Goal: Task Accomplishment & Management: Use online tool/utility

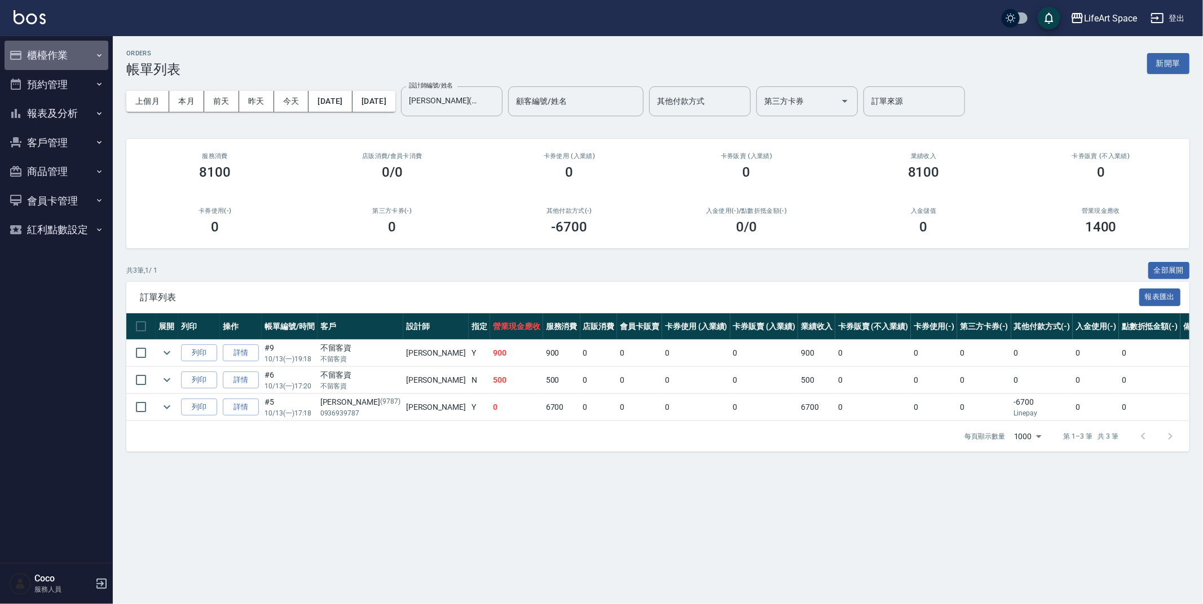
click at [19, 47] on button "櫃檯作業" at bounding box center [57, 55] width 104 height 29
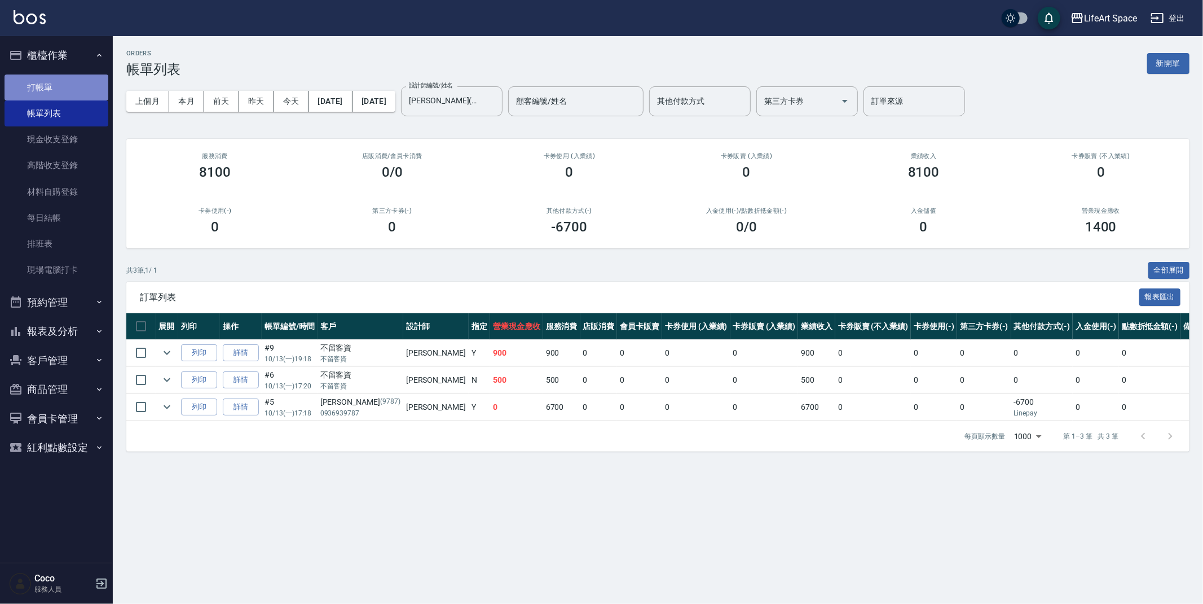
click at [52, 95] on link "打帳單" at bounding box center [57, 87] width 104 height 26
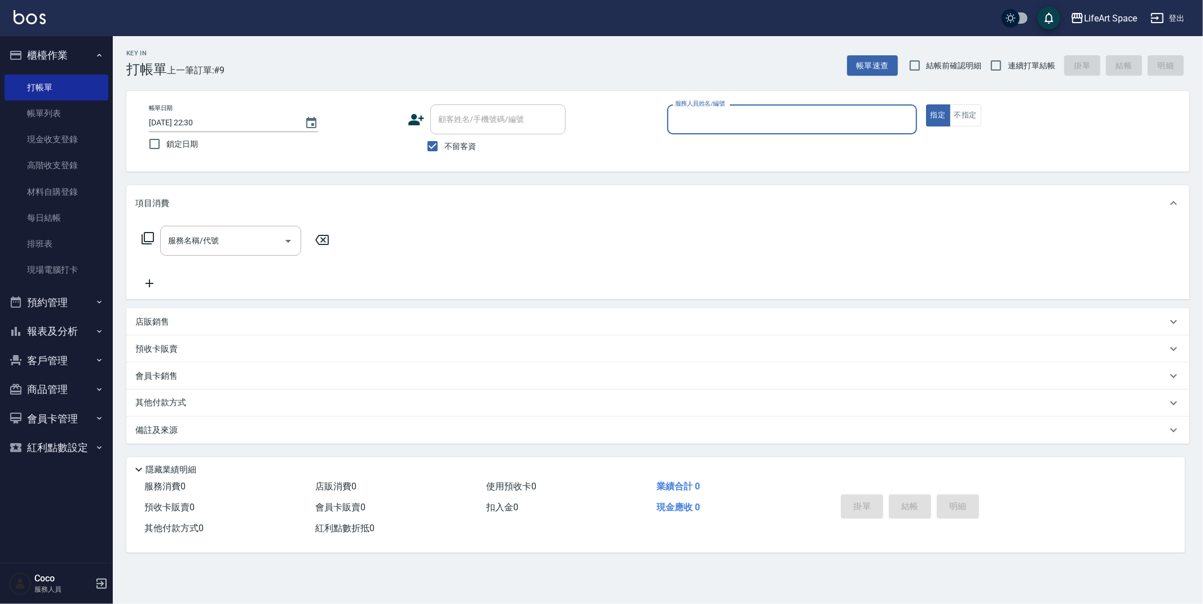
click at [411, 115] on icon at bounding box center [416, 119] width 17 height 17
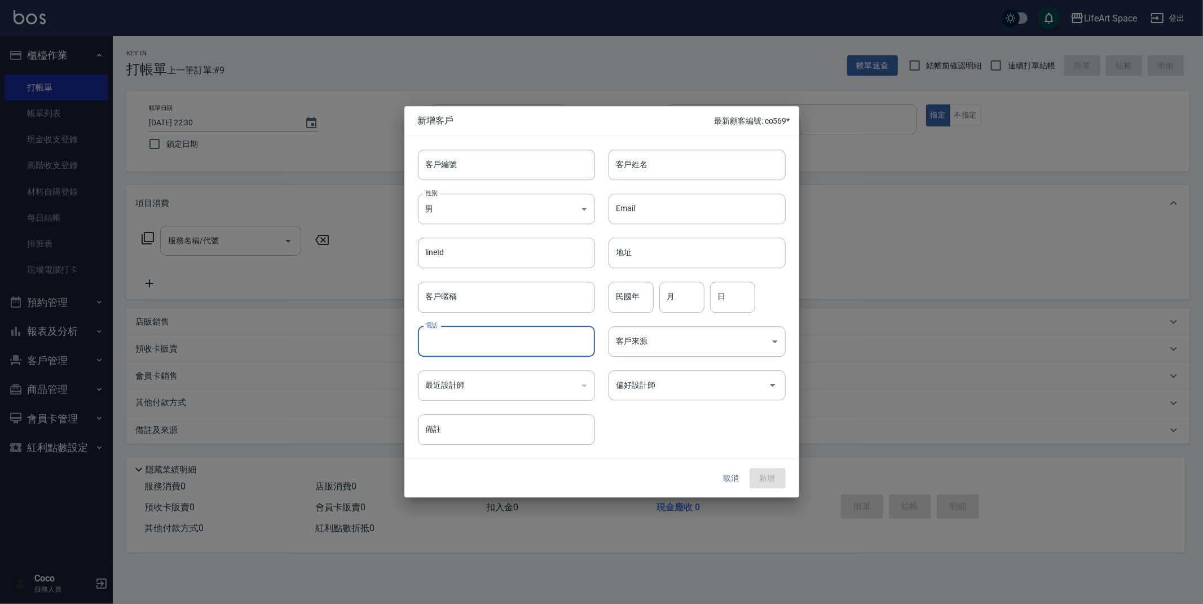
click at [528, 335] on input "電話" at bounding box center [506, 341] width 177 height 30
click at [660, 160] on input "客戶姓名" at bounding box center [697, 165] width 177 height 30
type input "[PERSON_NAME]"
click at [735, 491] on div "取消 新增" at bounding box center [602, 478] width 395 height 39
click at [732, 486] on button "取消" at bounding box center [732, 478] width 36 height 21
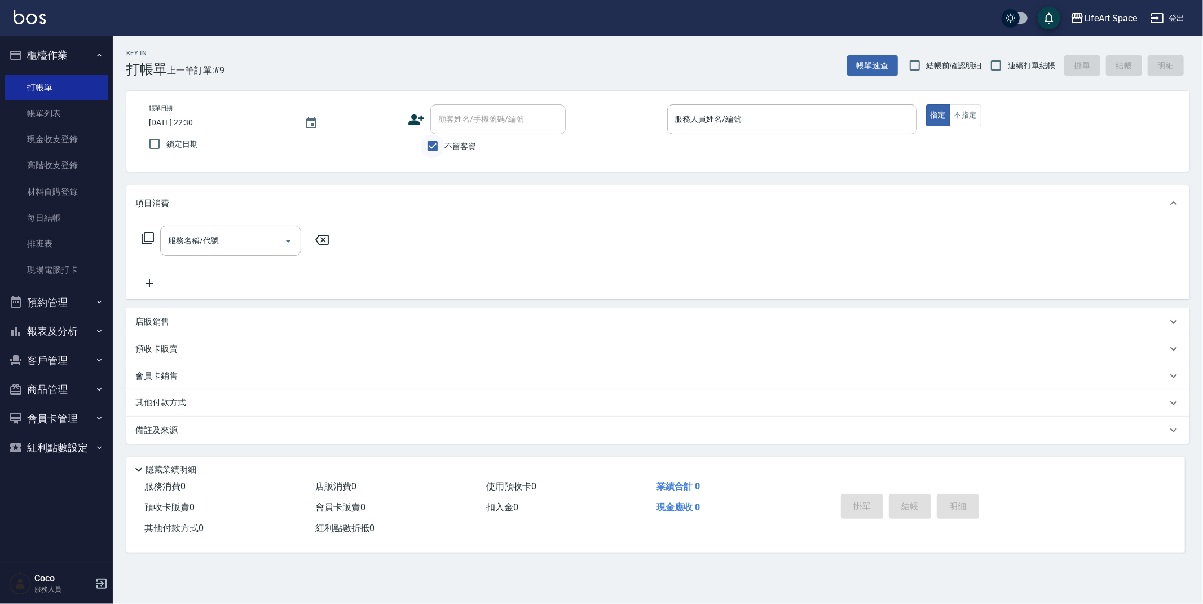
click at [443, 156] on input "不留客資" at bounding box center [433, 146] width 24 height 24
checkbox input "false"
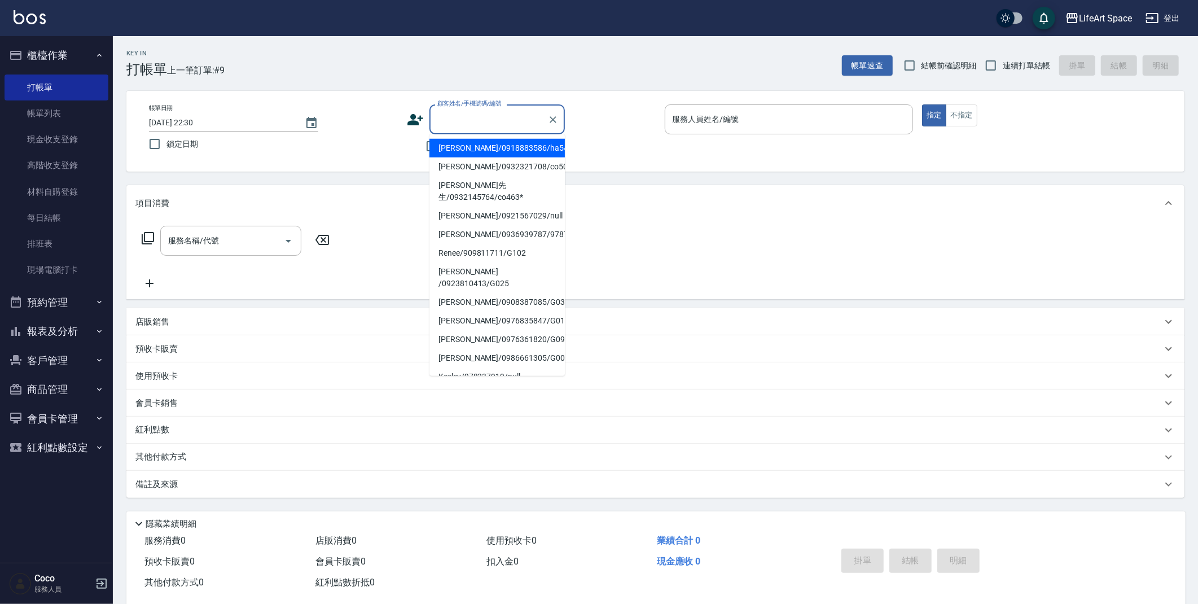
click at [459, 126] on input "顧客姓名/手機號碼/編號" at bounding box center [488, 119] width 108 height 20
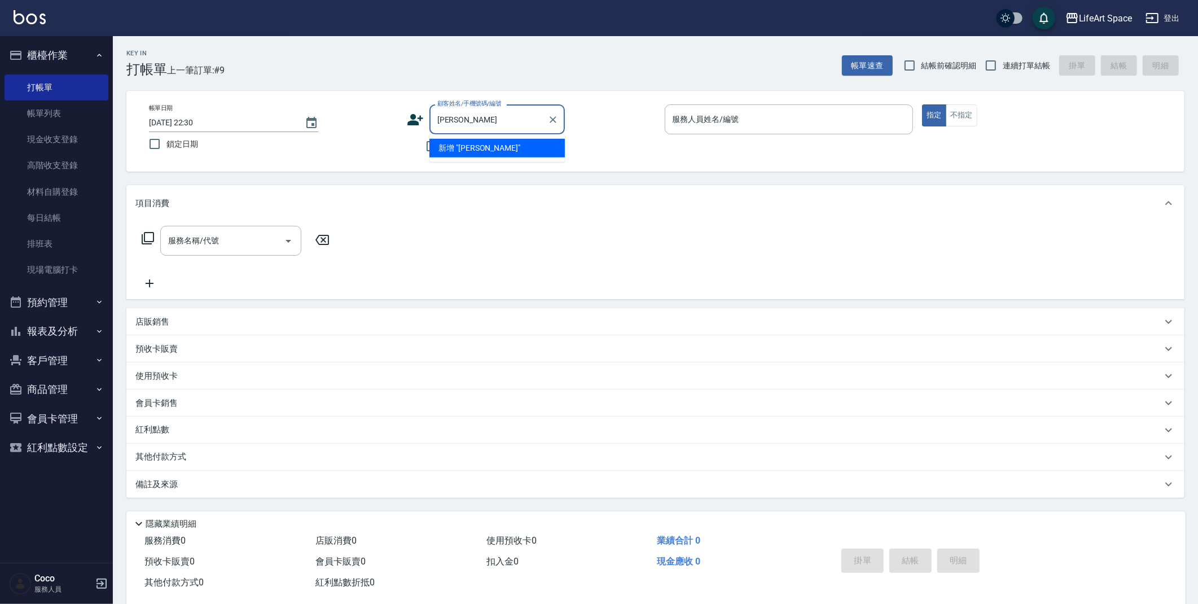
click at [463, 122] on input "[PERSON_NAME]" at bounding box center [488, 119] width 108 height 20
type input "郭"
click at [319, 126] on button "Choose date, selected date is 2025-10-13" at bounding box center [311, 122] width 27 height 27
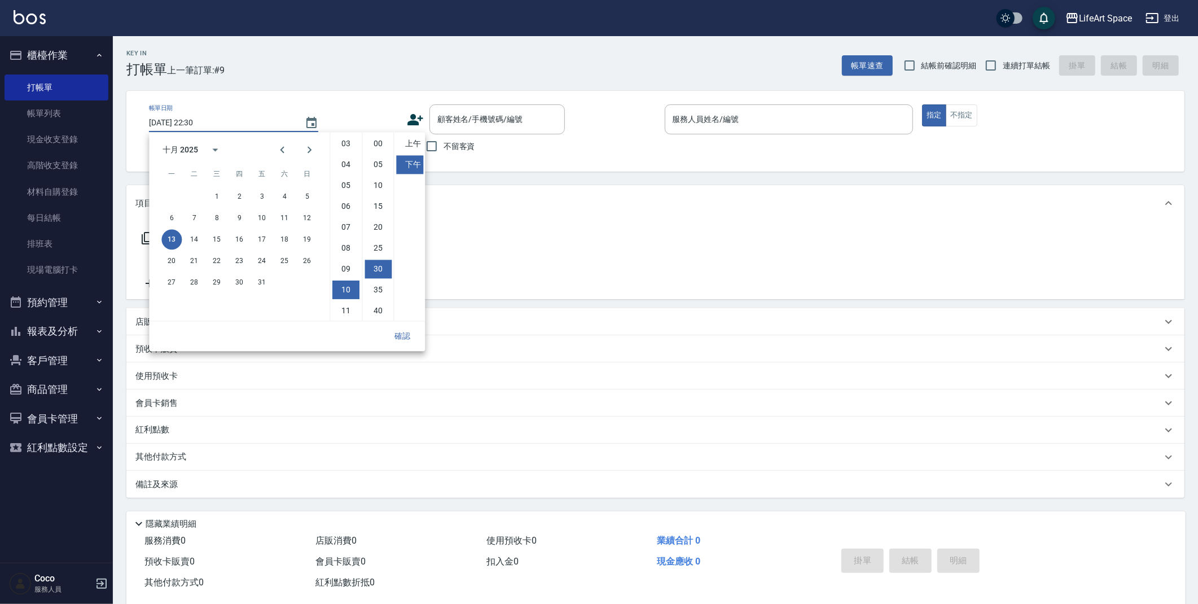
scroll to position [63, 0]
click at [186, 234] on button "14" at bounding box center [194, 239] width 20 height 20
click at [412, 143] on li "上午" at bounding box center [409, 143] width 27 height 19
type input "[DATE] 10:30"
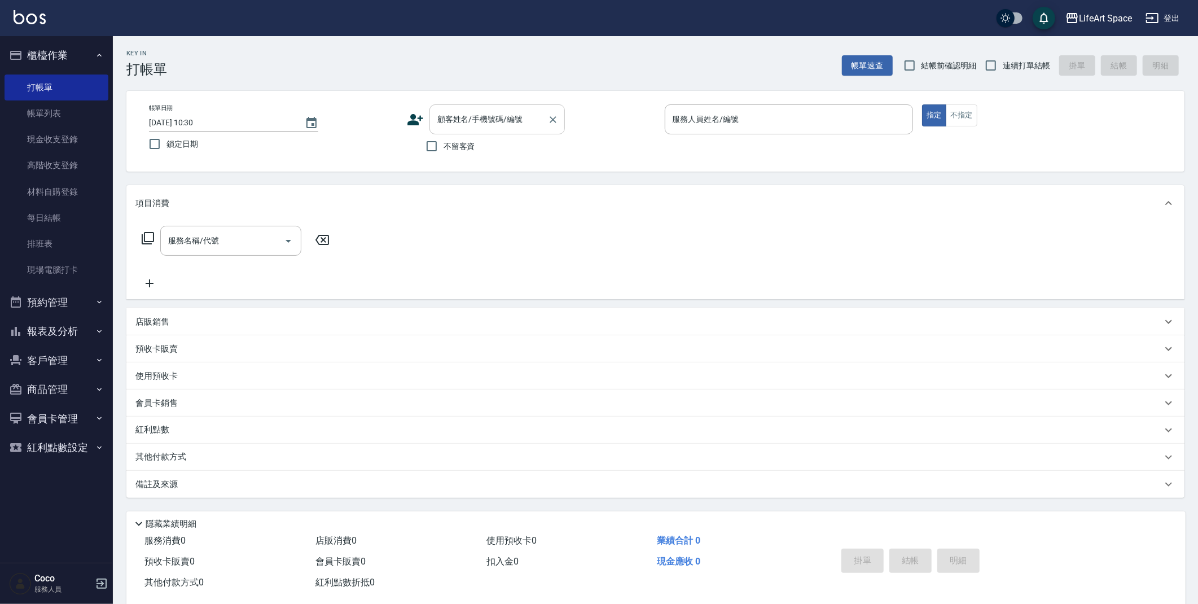
click at [467, 120] on input "顧客姓名/手機號碼/編號" at bounding box center [488, 119] width 108 height 20
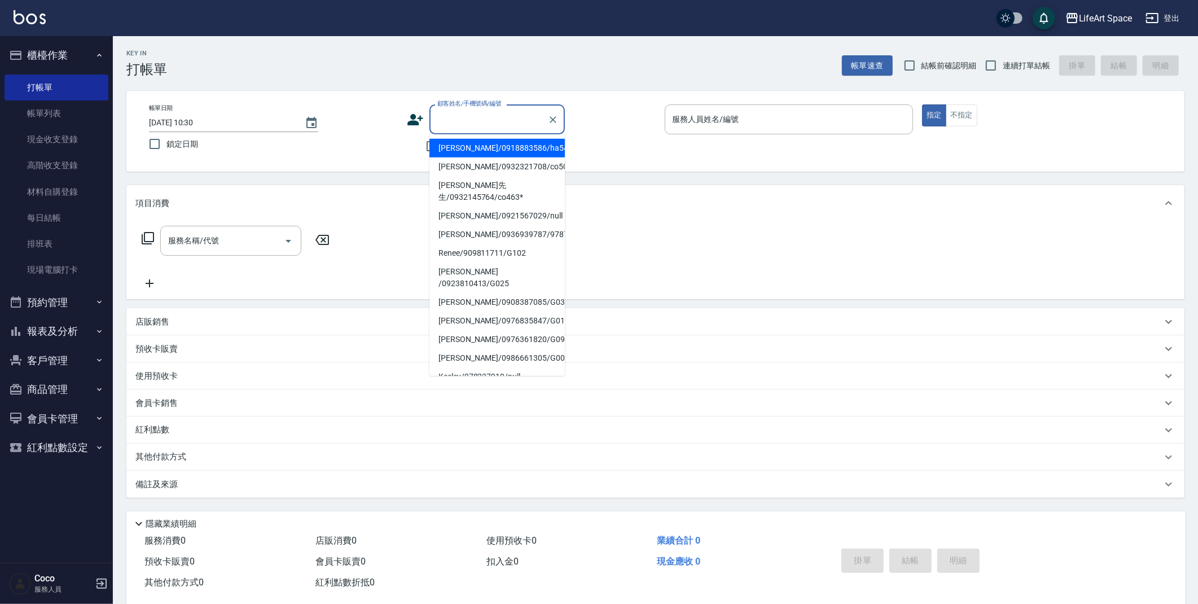
click at [414, 131] on div "顧客姓名/手機號碼/編號 顧客姓名/手機號碼/編號" at bounding box center [531, 119] width 249 height 30
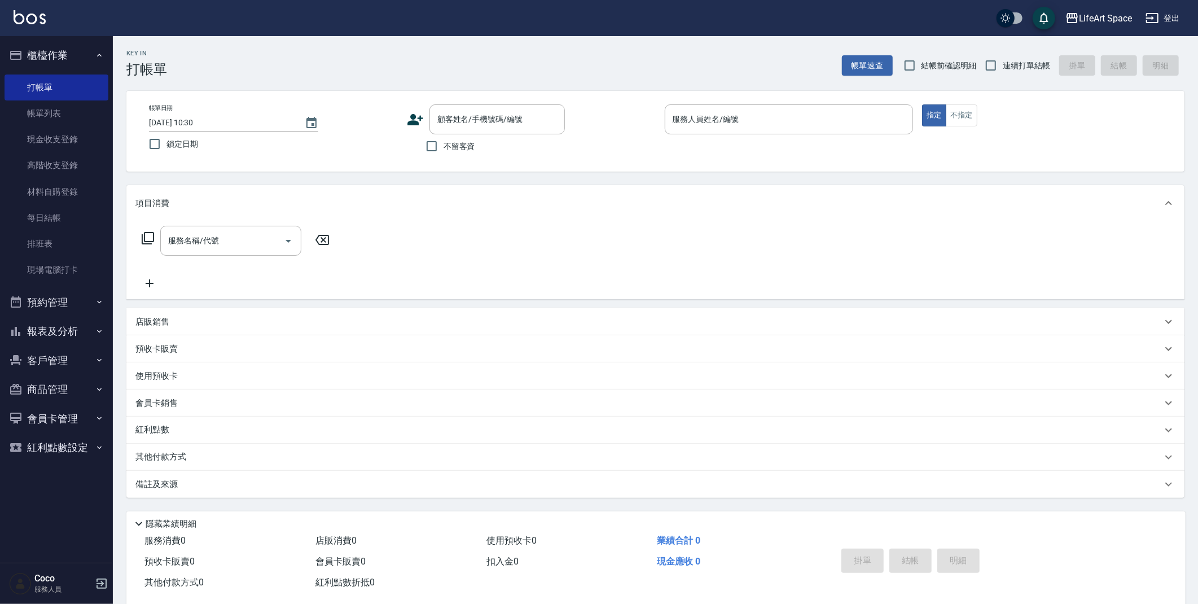
click at [414, 124] on icon at bounding box center [415, 119] width 16 height 11
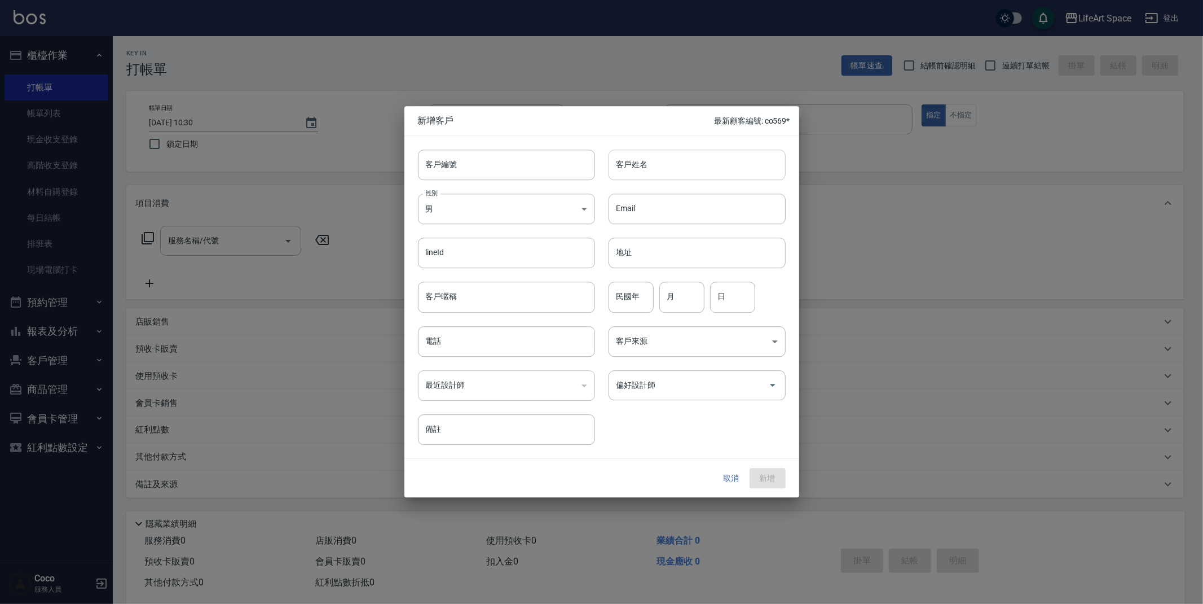
click at [639, 163] on input "客戶姓名" at bounding box center [697, 165] width 177 height 30
type input "[PERSON_NAME]"
click at [435, 330] on div "電話 電話" at bounding box center [506, 341] width 177 height 30
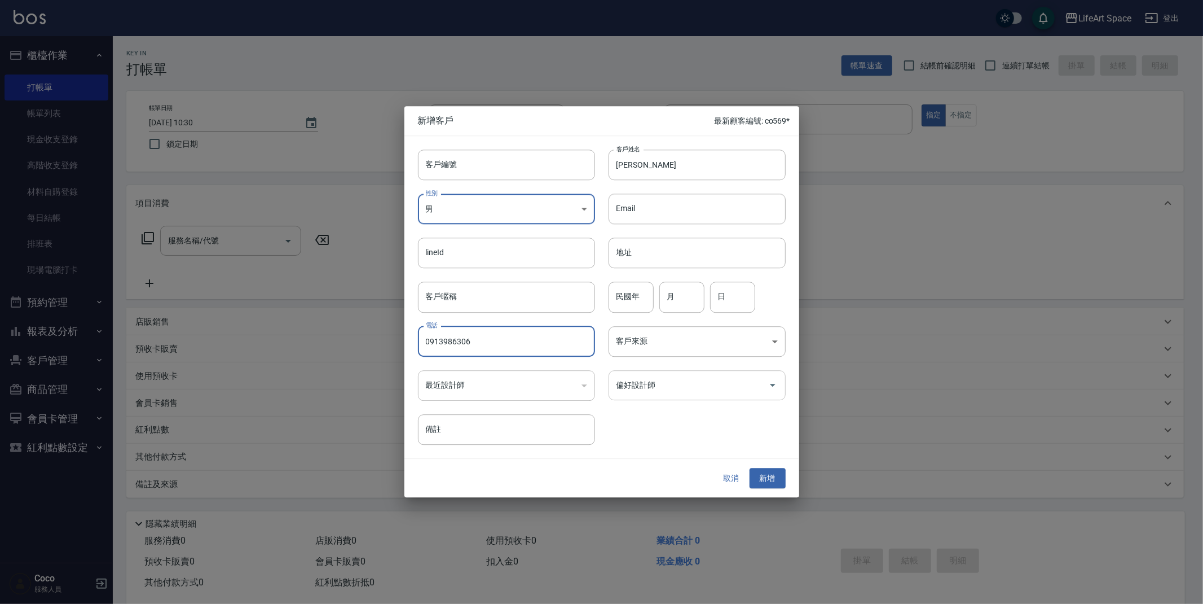
type input "0913986306"
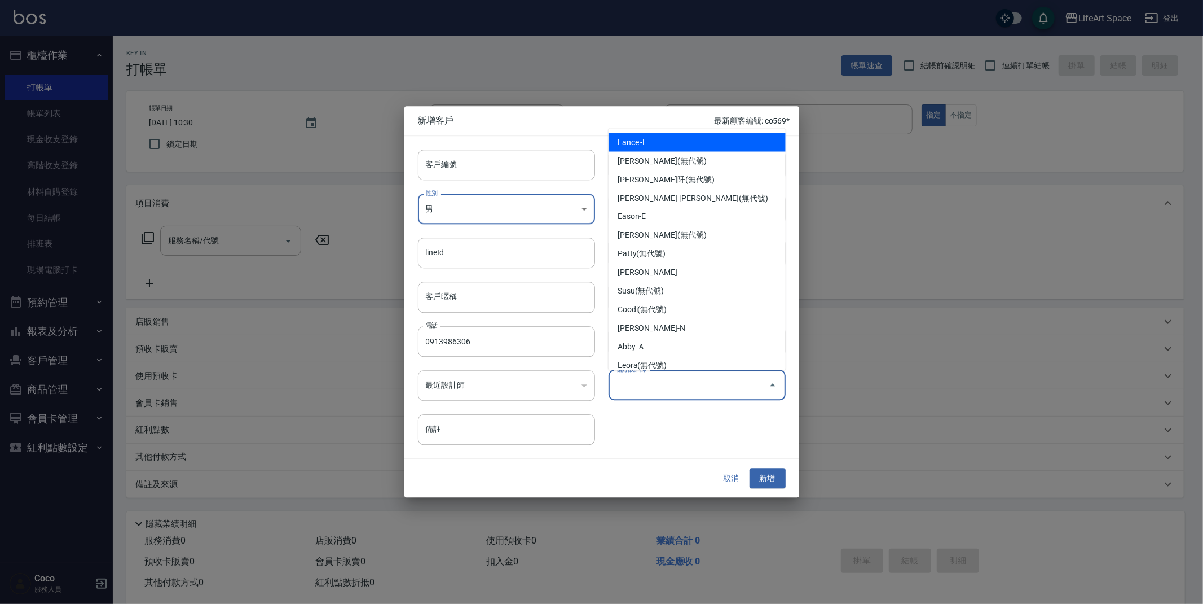
click at [670, 383] on input "偏好設計師" at bounding box center [689, 385] width 150 height 20
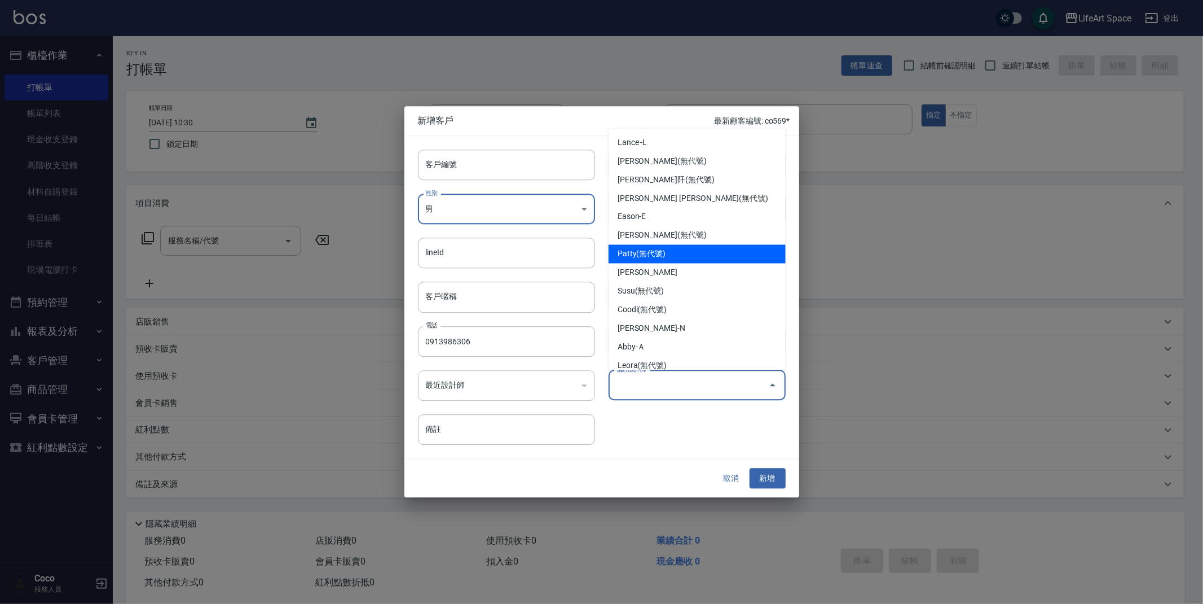
click at [670, 258] on li "Patty(無代號)" at bounding box center [697, 254] width 177 height 19
type input "Patty"
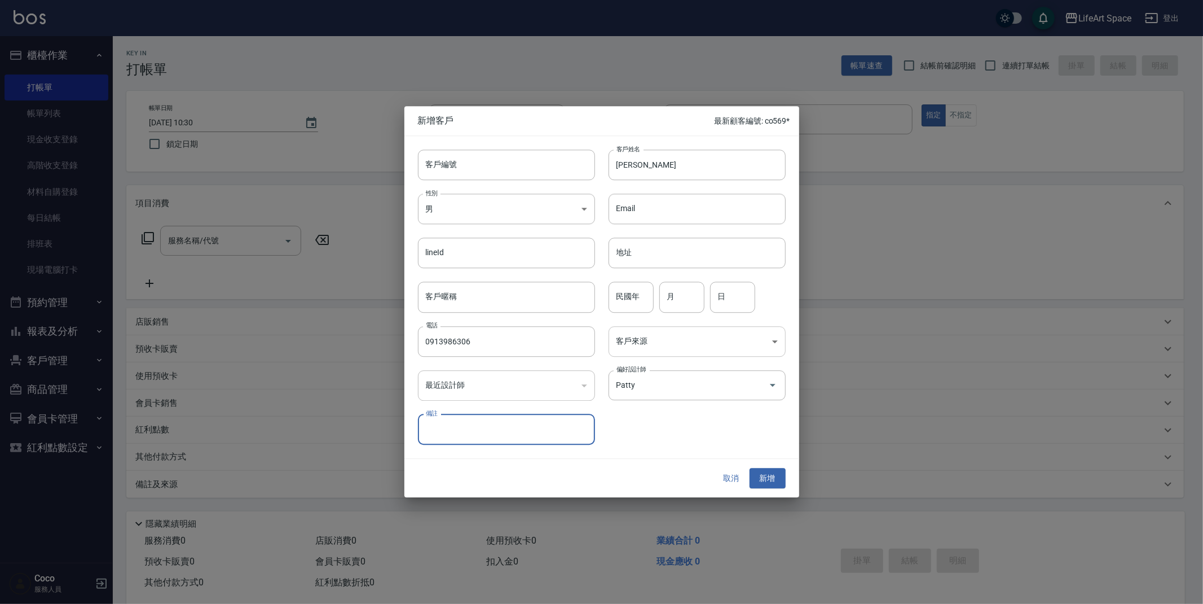
click at [675, 336] on body "LifeArt Space 登出 櫃檯作業 打帳單 帳單列表 現金收支登錄 高階收支登錄 材料自購登錄 每日結帳 排班表 現場電腦打卡 預約管理 預約管理 單…" at bounding box center [601, 310] width 1203 height 620
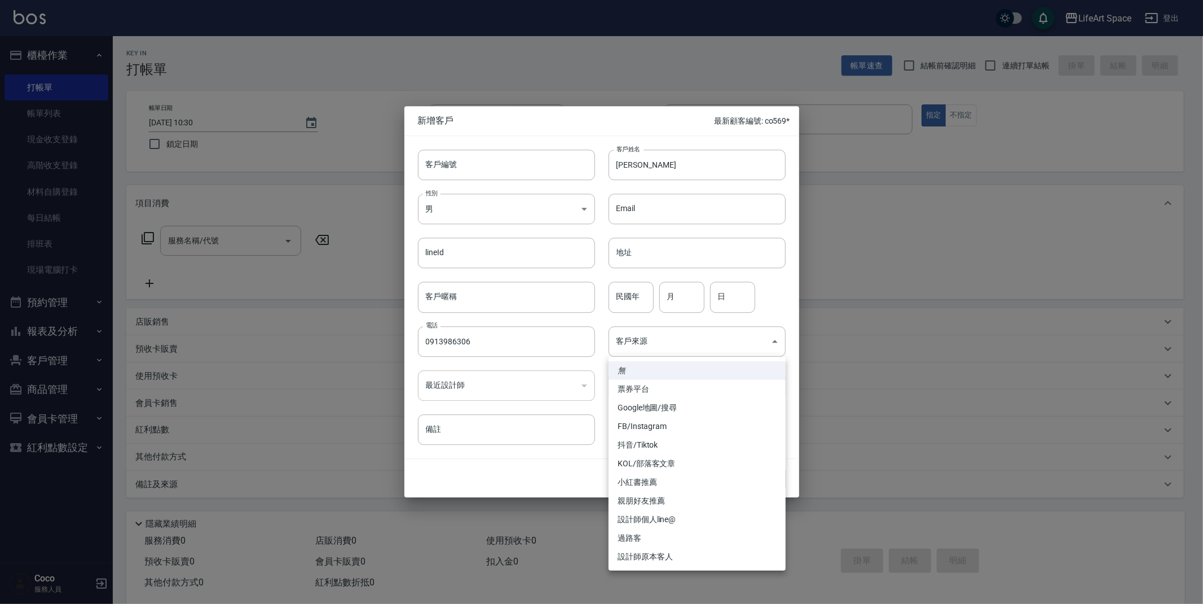
drag, startPoint x: 657, startPoint y: 481, endPoint x: 658, endPoint y: 475, distance: 5.8
click at [657, 481] on li "小紅書推薦" at bounding box center [697, 482] width 177 height 19
type input "小紅書推薦"
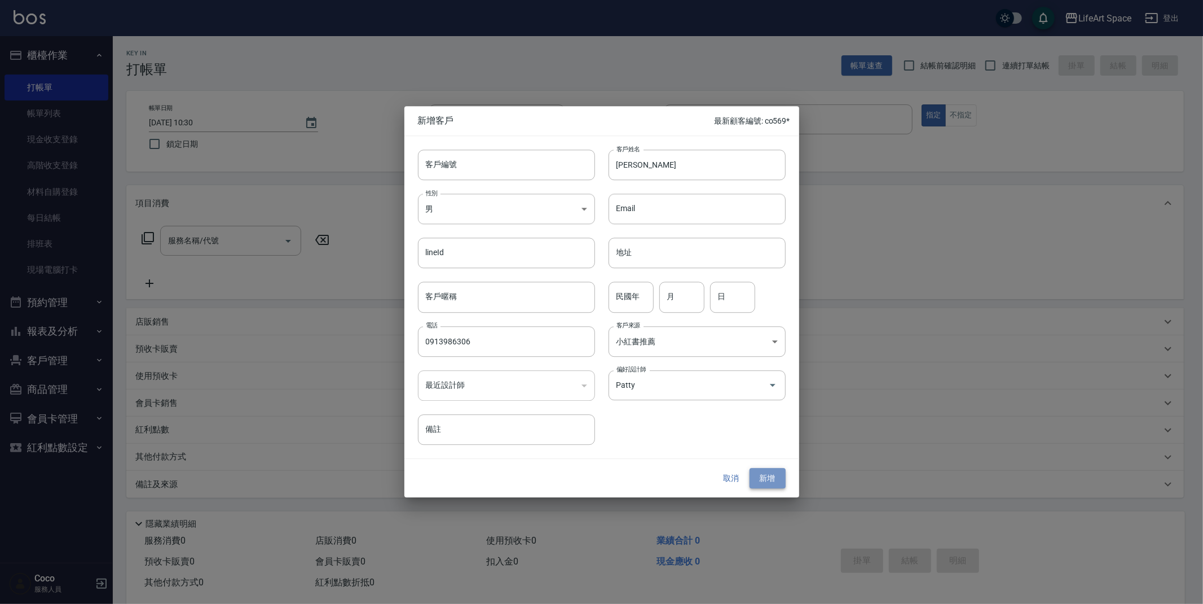
click at [771, 468] on button "新增" at bounding box center [768, 478] width 36 height 21
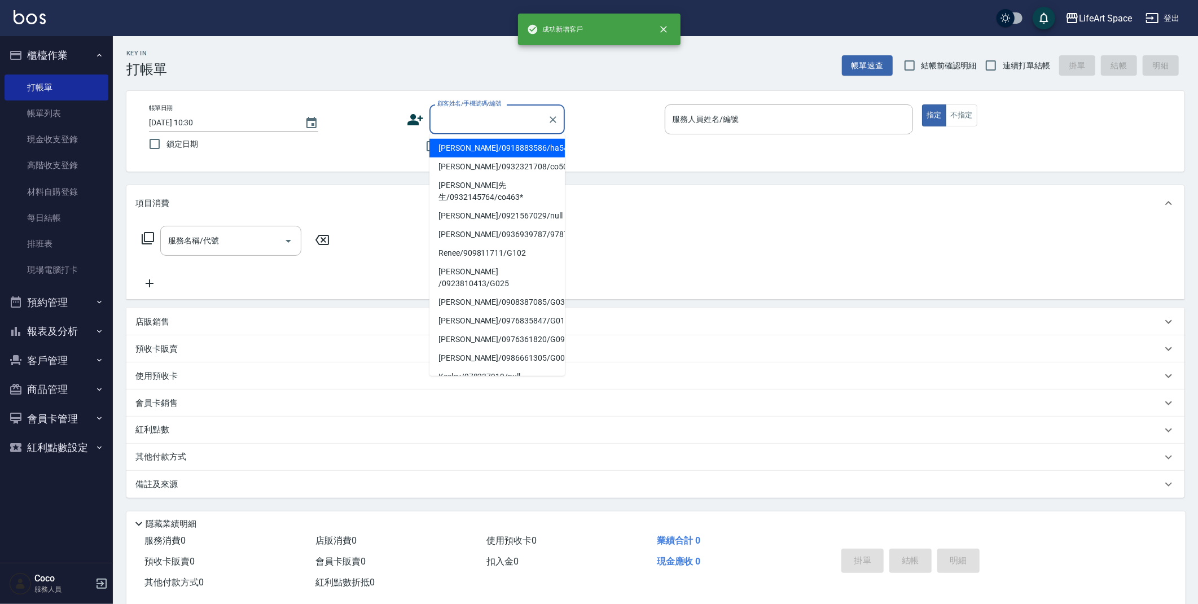
click at [434, 115] on input "顧客姓名/手機號碼/編號" at bounding box center [488, 119] width 108 height 20
type input "e"
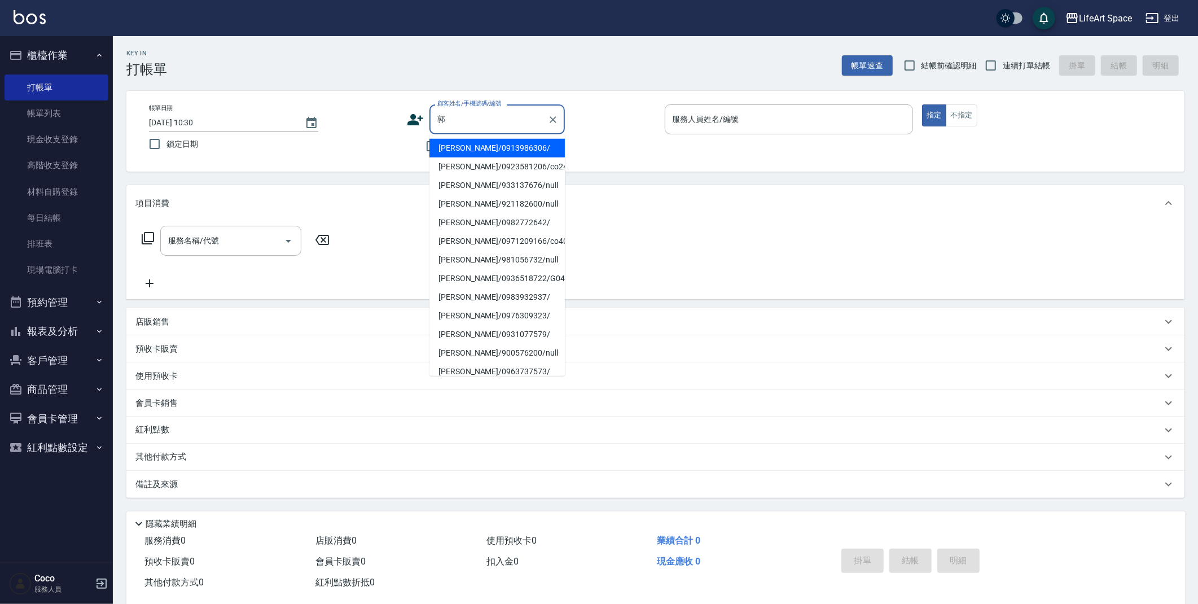
click at [476, 142] on li "[PERSON_NAME]/0913986306/" at bounding box center [496, 148] width 135 height 19
type input "[PERSON_NAME]/0913986306/"
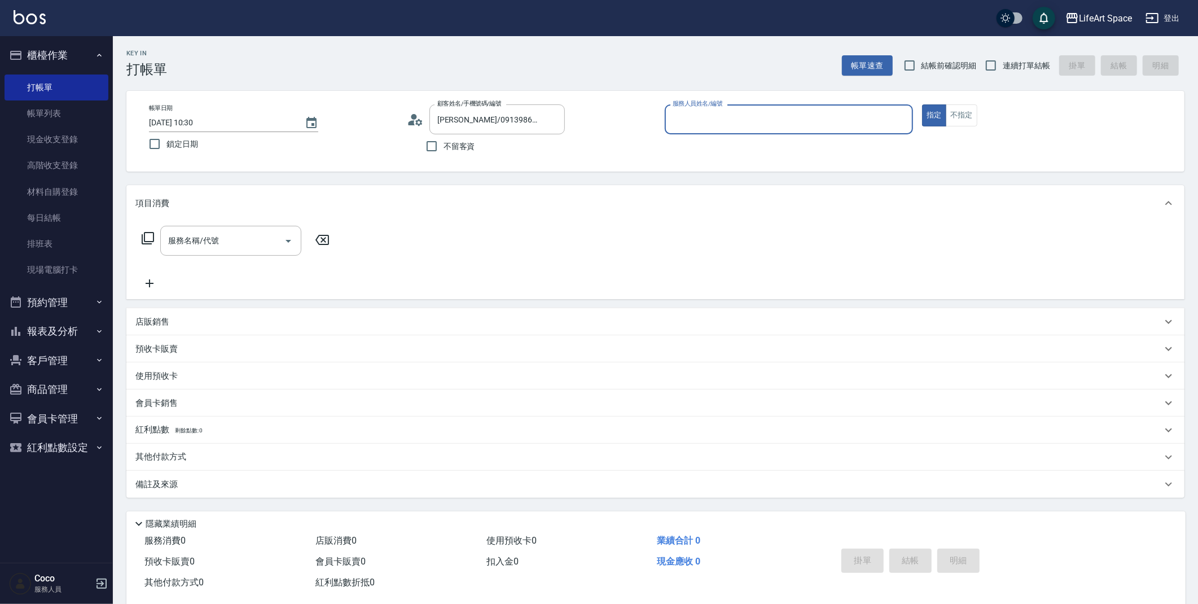
type input "Patty(無代號)"
click at [282, 236] on icon "Open" at bounding box center [289, 241] width 14 height 14
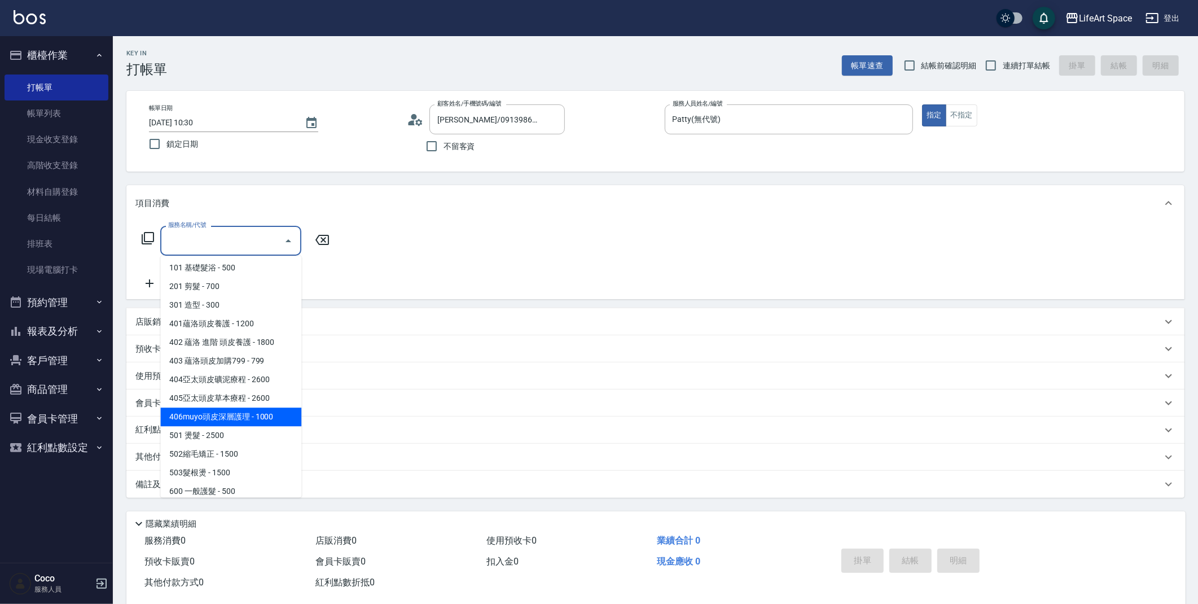
scroll to position [2, 0]
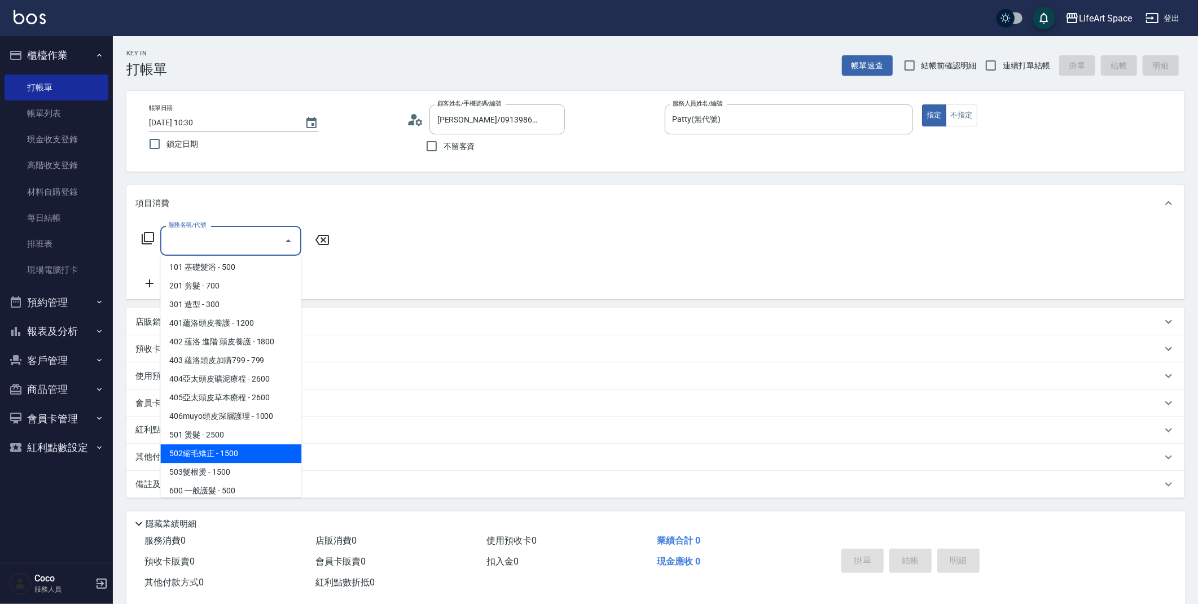
click at [235, 452] on span "502縮毛矯正 - 1500" at bounding box center [230, 453] width 141 height 19
type input "502縮毛矯正 (502)"
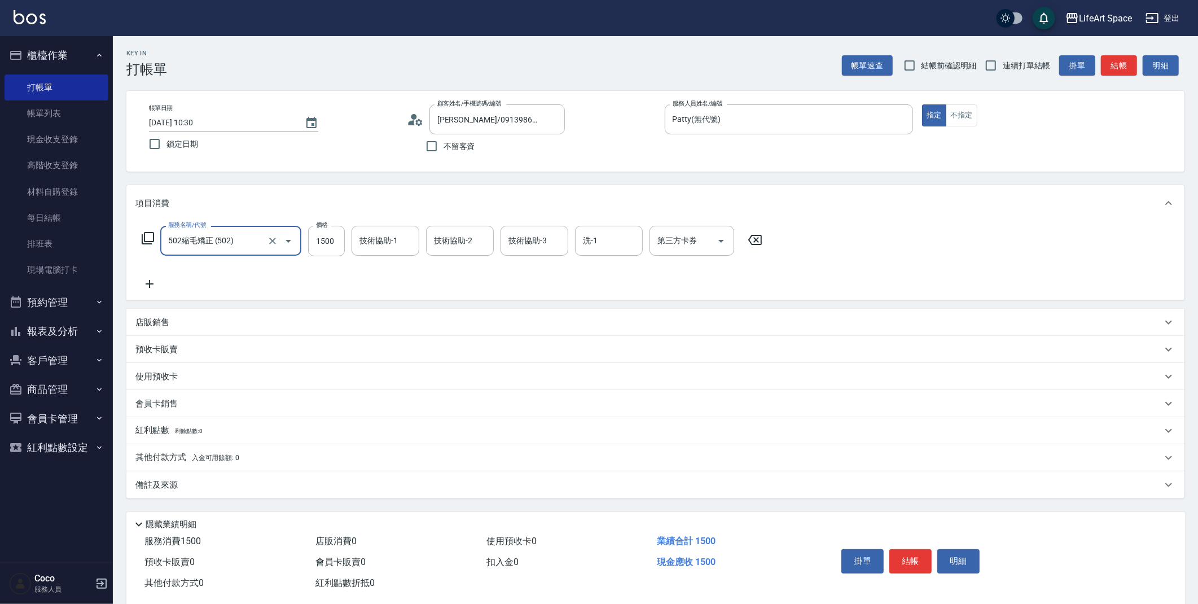
click at [137, 281] on icon at bounding box center [149, 284] width 28 height 14
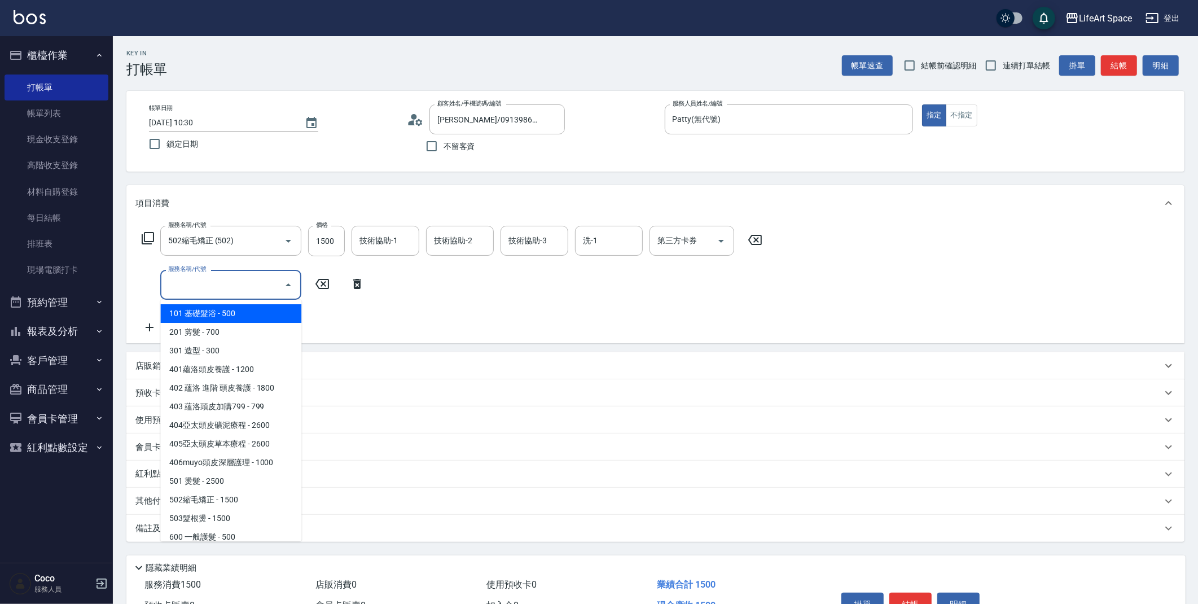
click at [213, 290] on input "服務名稱/代號" at bounding box center [222, 285] width 114 height 20
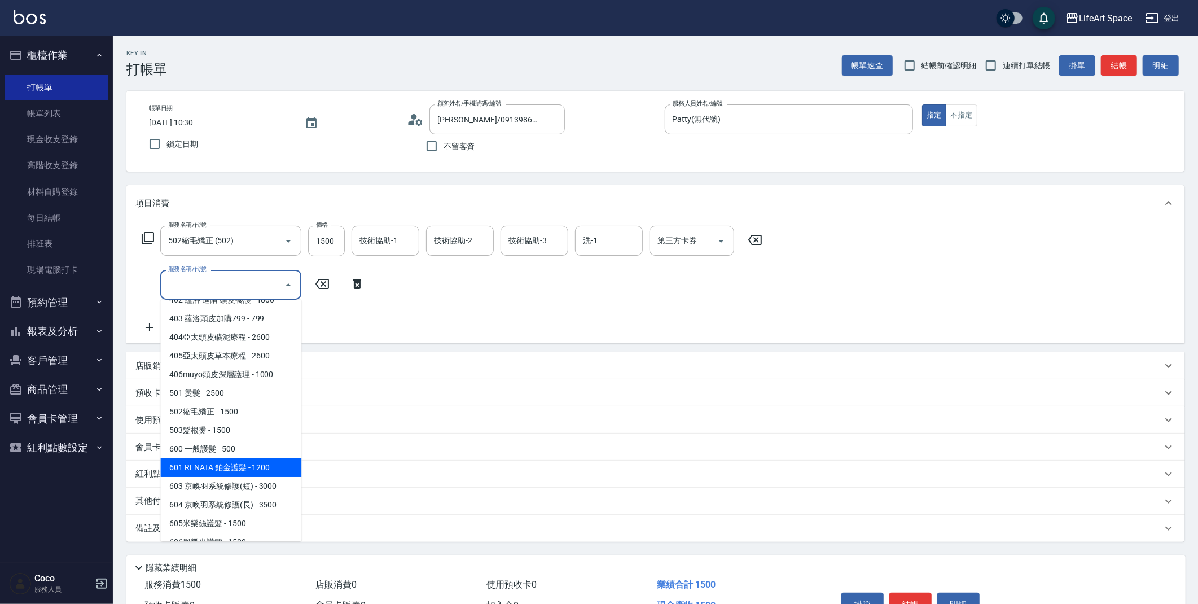
scroll to position [109, 0]
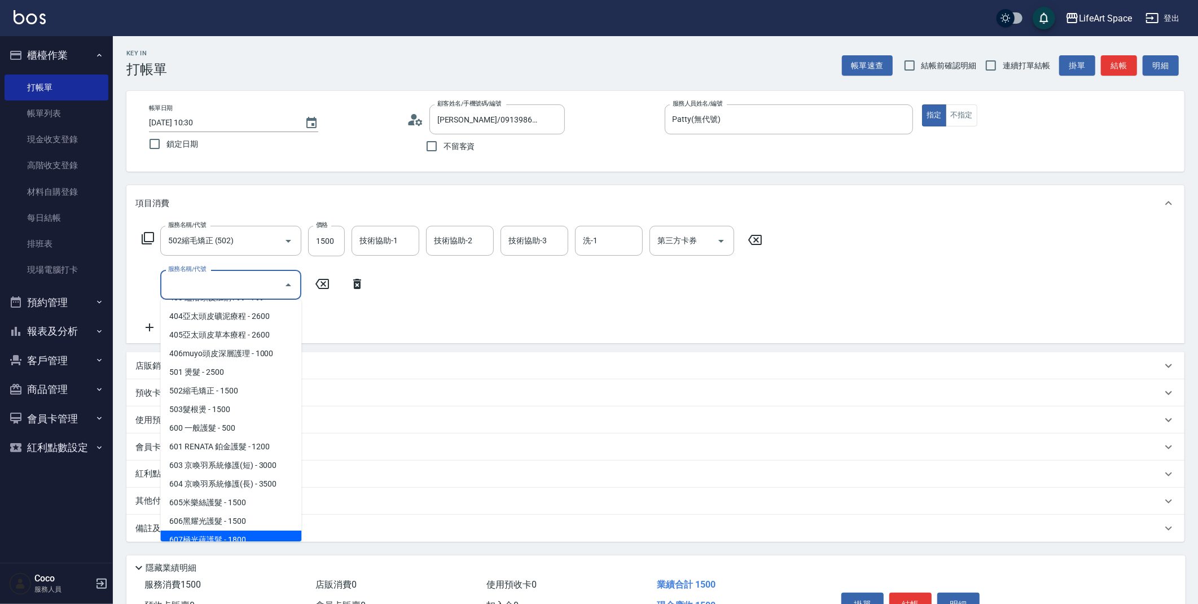
click at [237, 534] on span "607極光蘊護髮 - 1800" at bounding box center [230, 539] width 141 height 19
type input "607極光蘊護髮(607)"
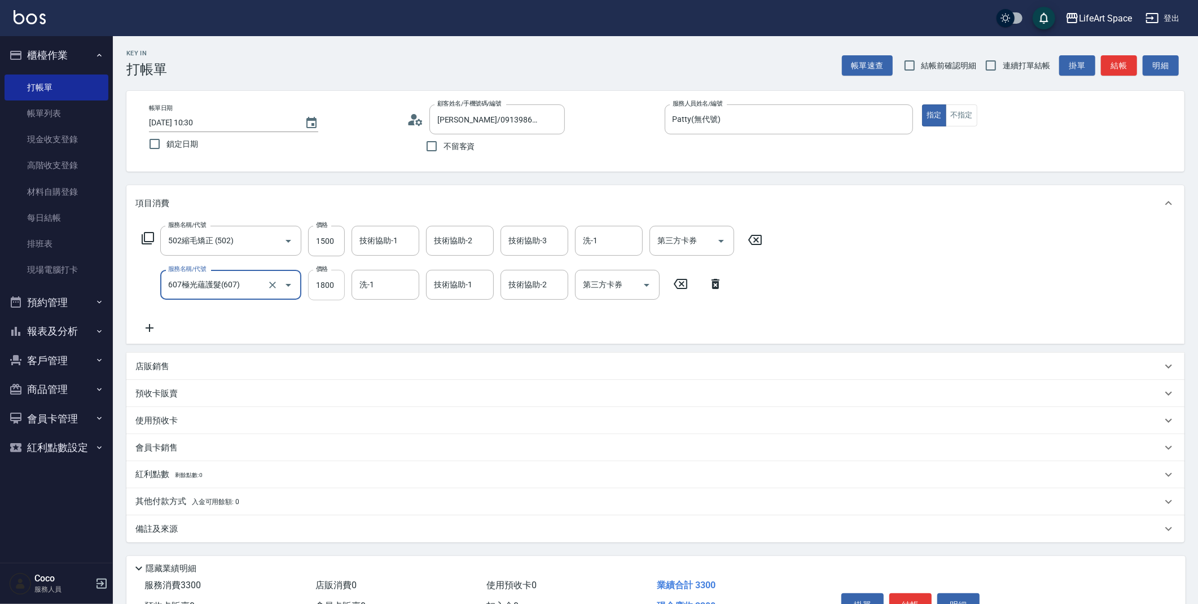
click at [326, 278] on input "1800" at bounding box center [326, 285] width 37 height 30
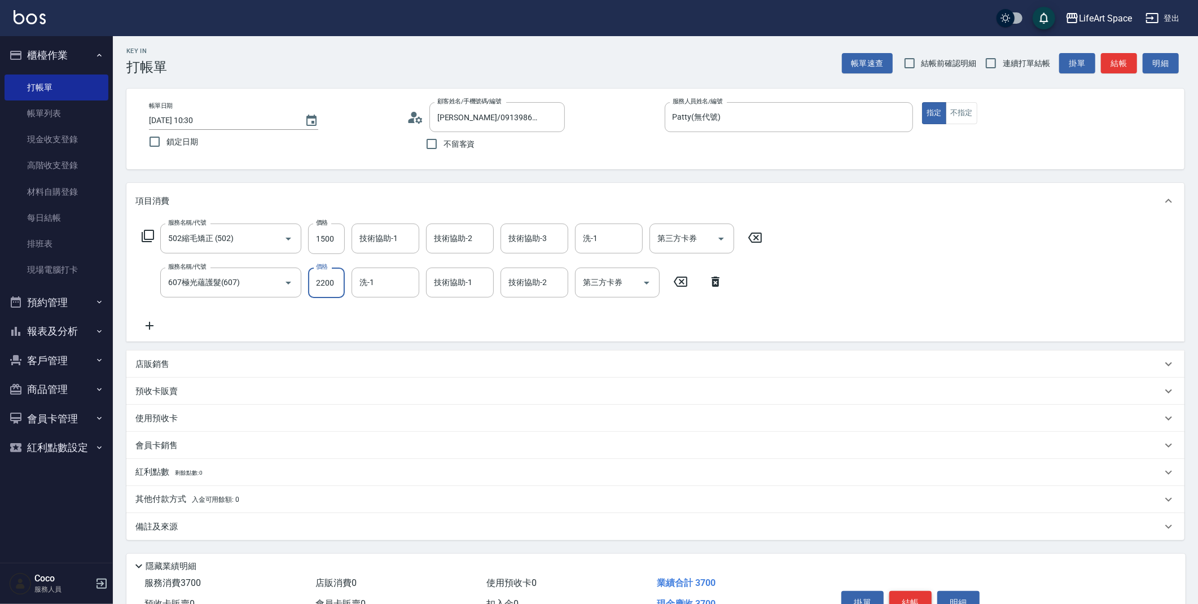
type input "2200"
click at [917, 603] on button "結帳" at bounding box center [910, 603] width 42 height 24
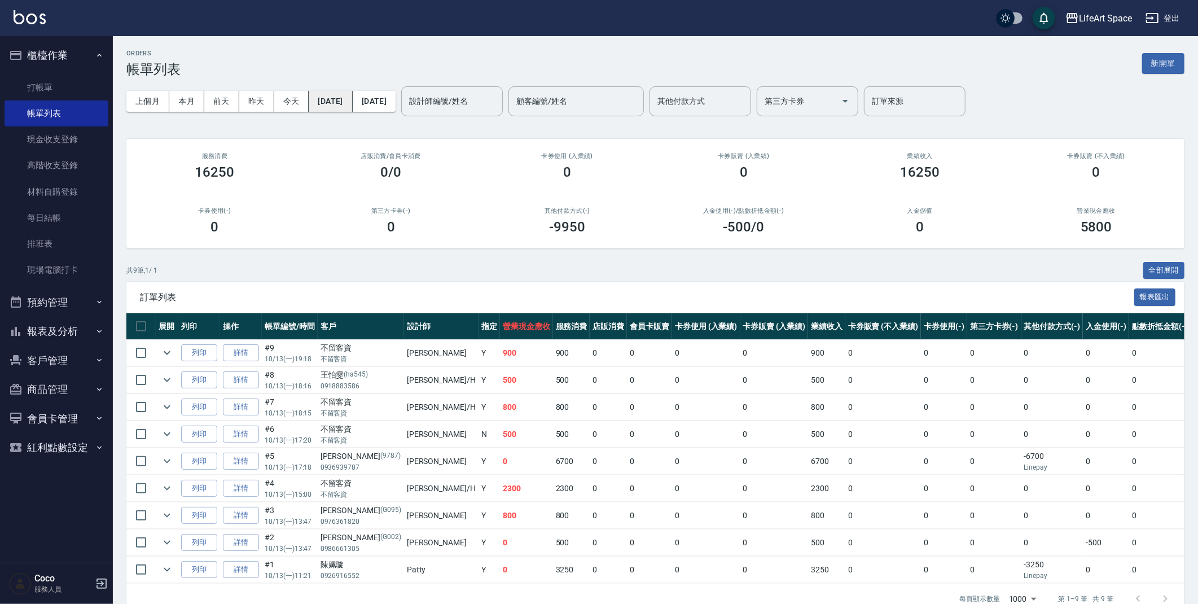
click at [349, 94] on button "[DATE]" at bounding box center [330, 101] width 43 height 21
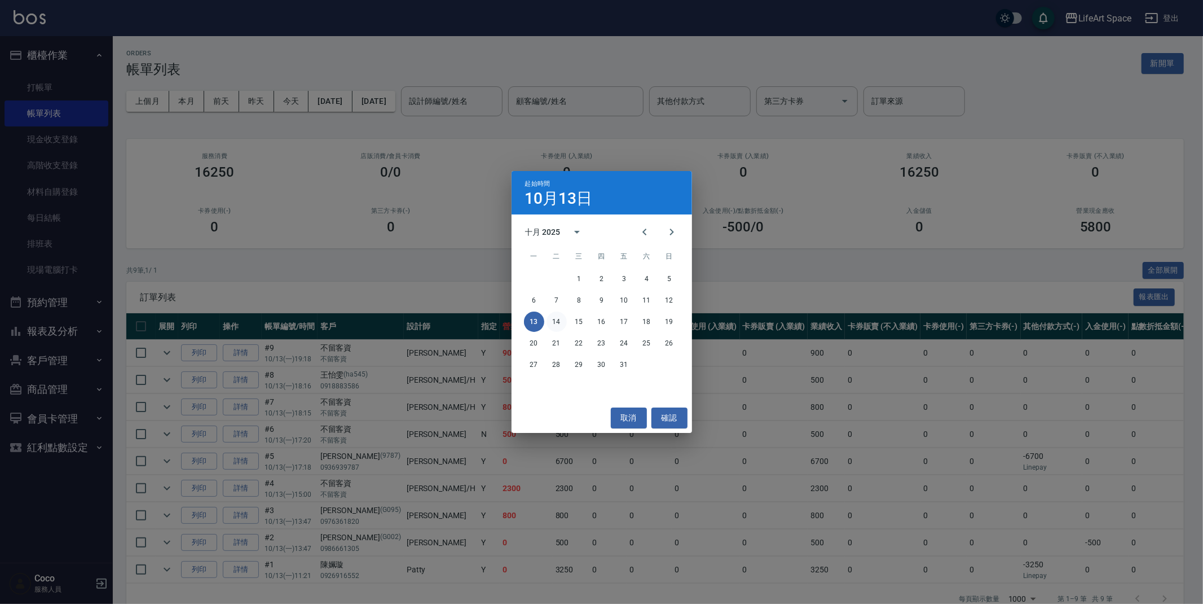
click at [564, 320] on button "14" at bounding box center [557, 321] width 20 height 20
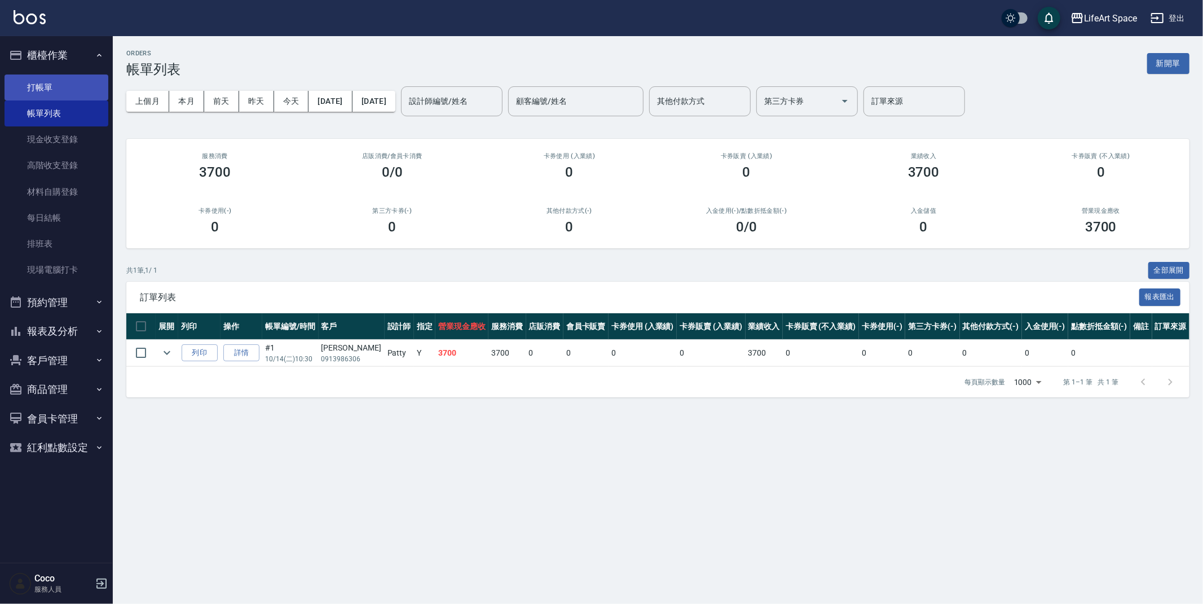
click at [90, 82] on link "打帳單" at bounding box center [57, 87] width 104 height 26
